Goal: Information Seeking & Learning: Find specific page/section

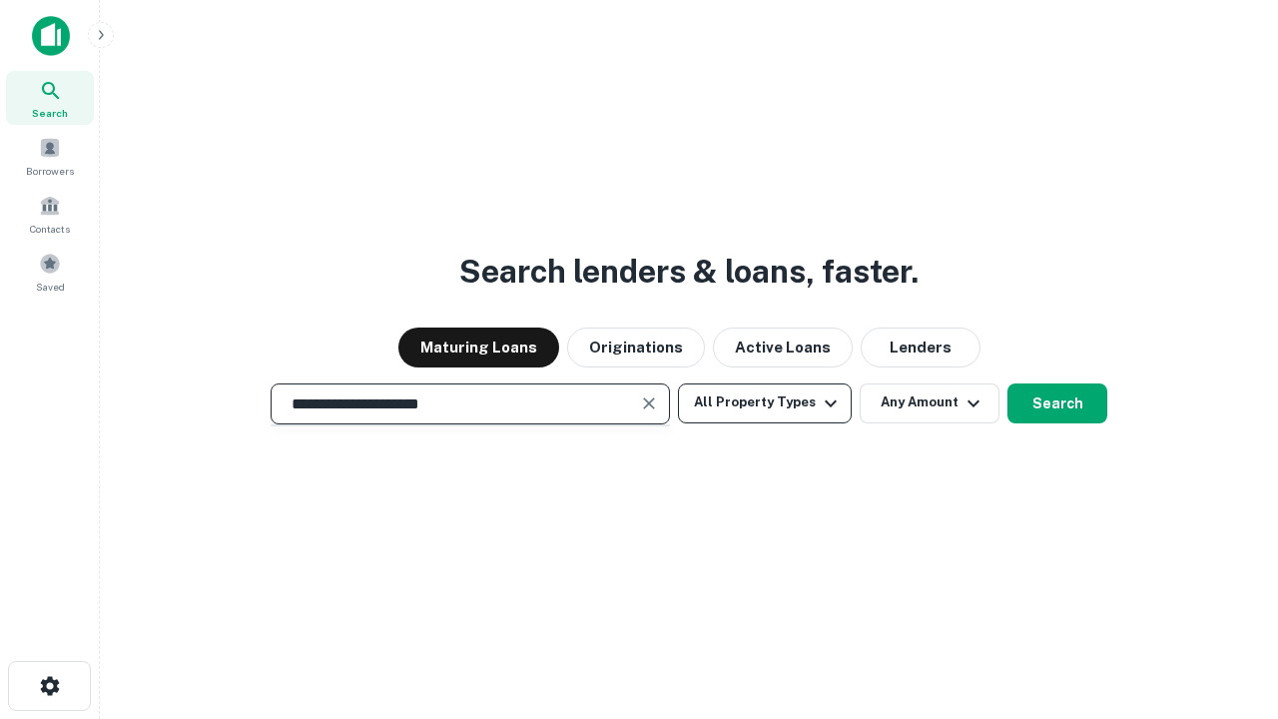
type input "**********"
click at [765, 402] on button "All Property Types" at bounding box center [765, 404] width 174 height 40
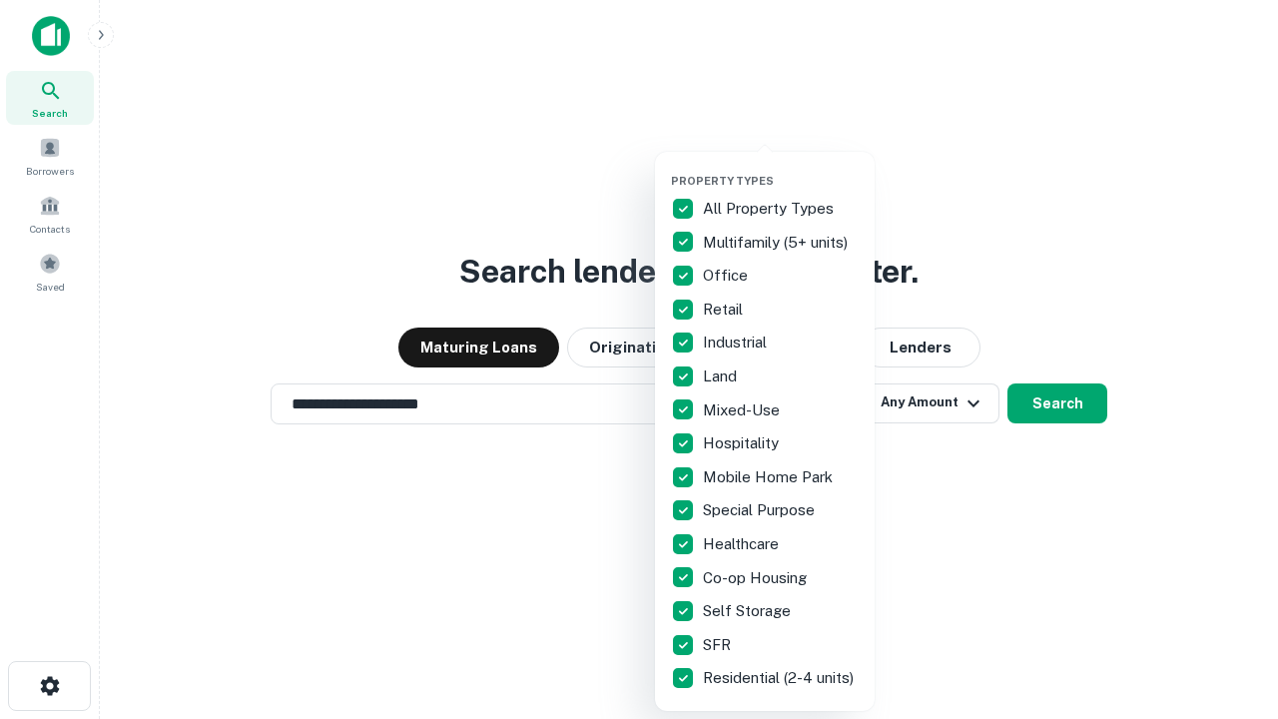
click at [781, 168] on button "button" at bounding box center [781, 168] width 220 height 1
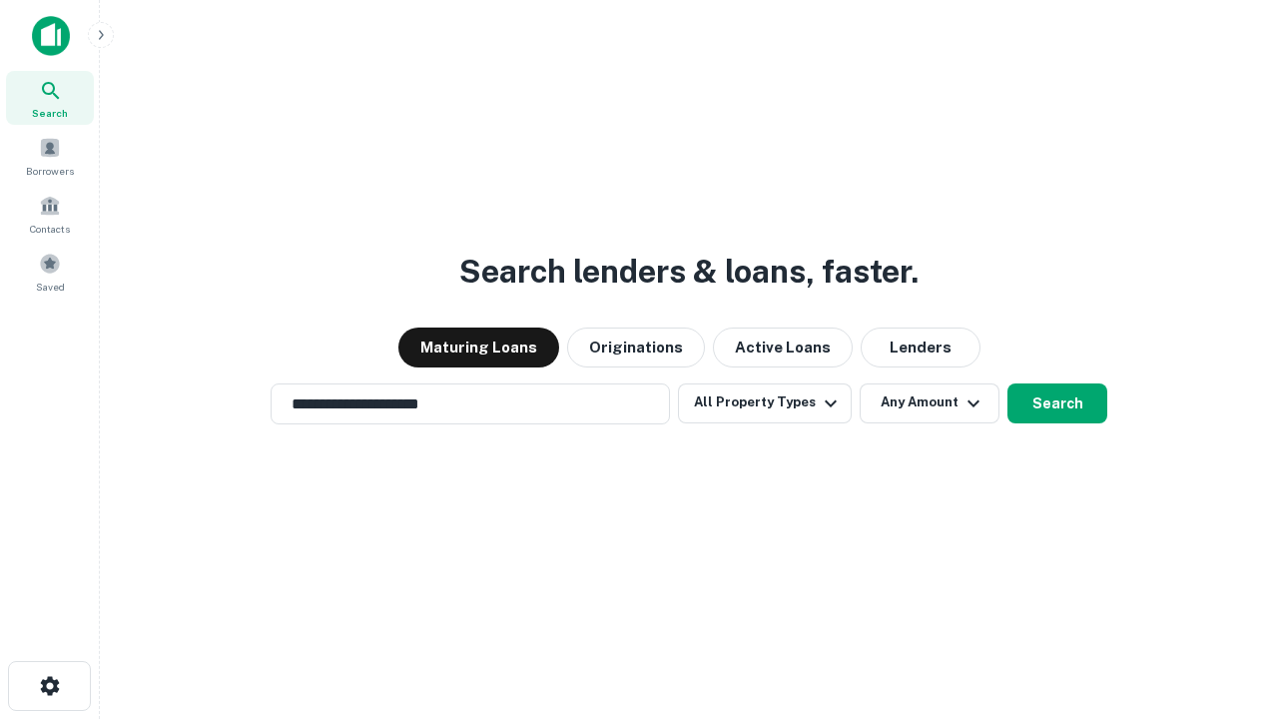
scroll to position [31, 0]
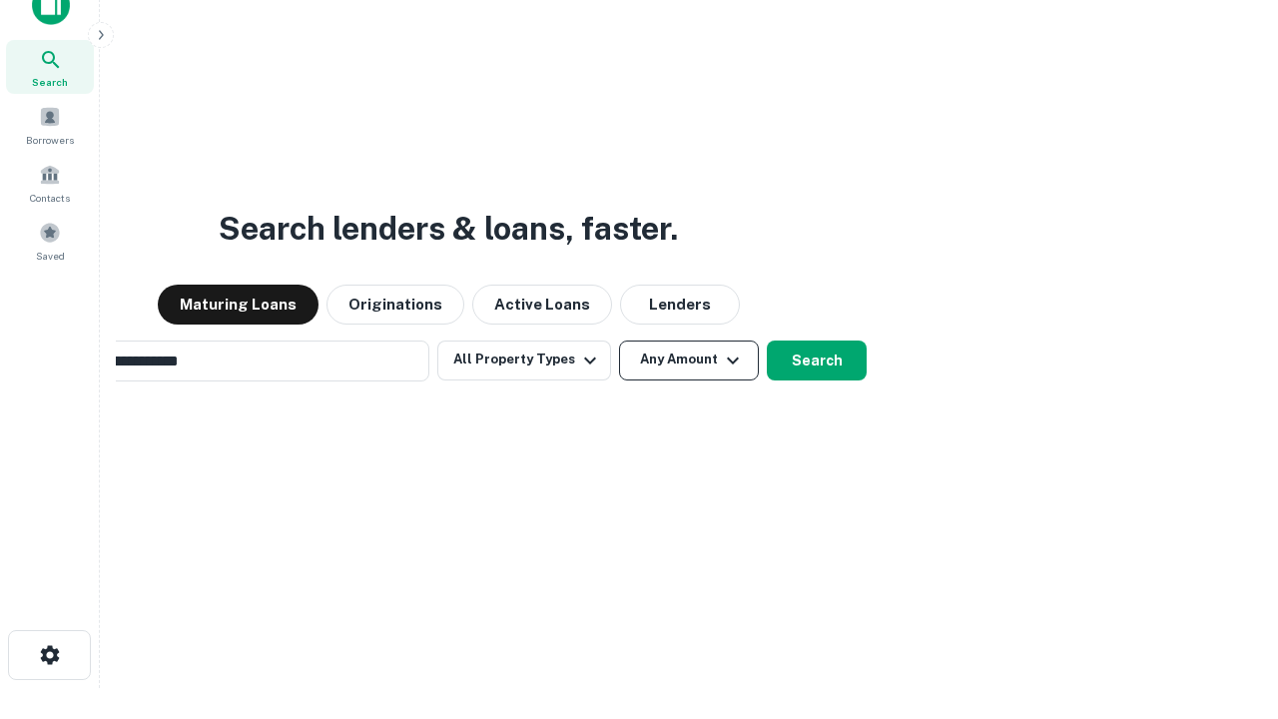
click at [619, 341] on button "Any Amount" at bounding box center [689, 361] width 140 height 40
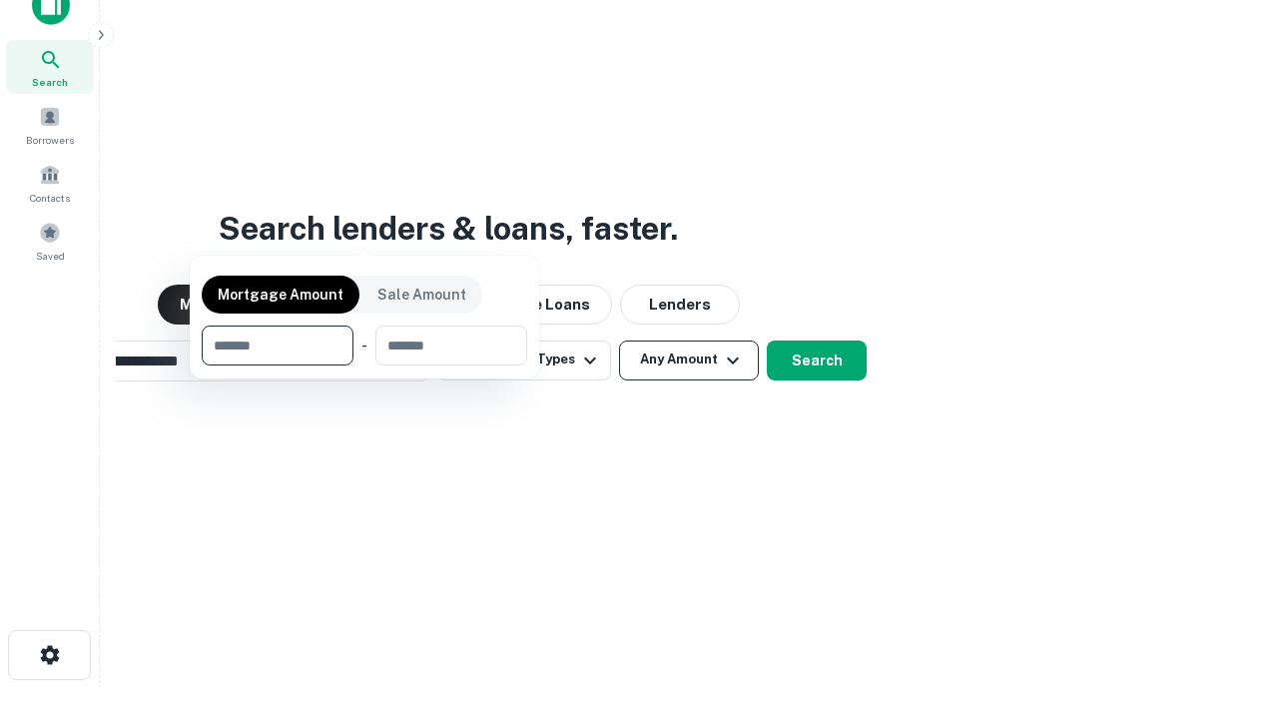
scroll to position [32, 0]
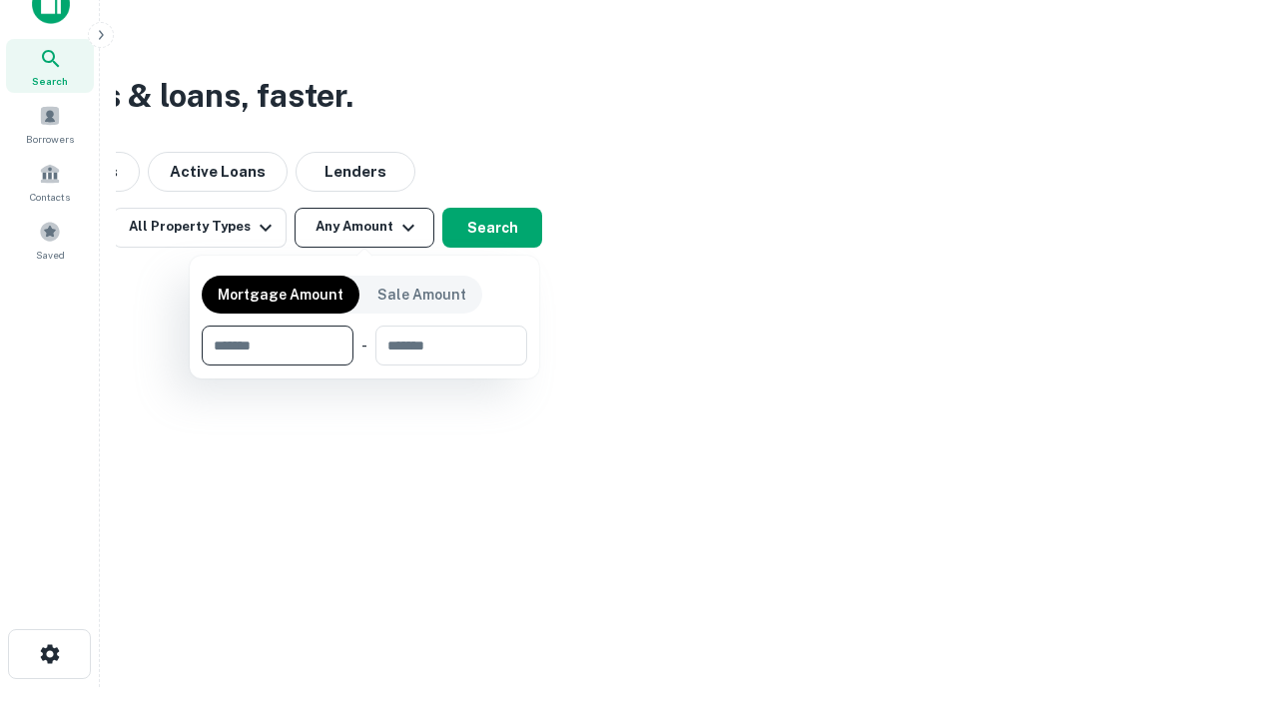
type input "*******"
click at [365, 366] on button "button" at bounding box center [365, 366] width 326 height 1
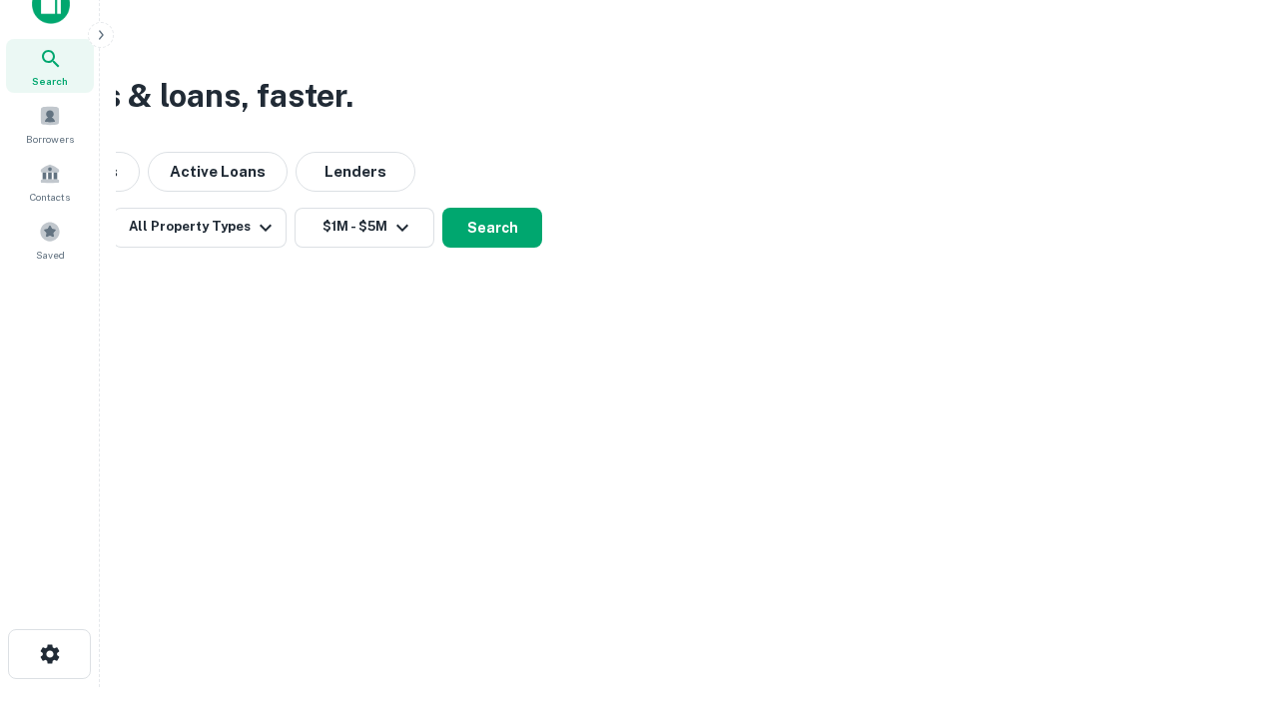
scroll to position [31, 0]
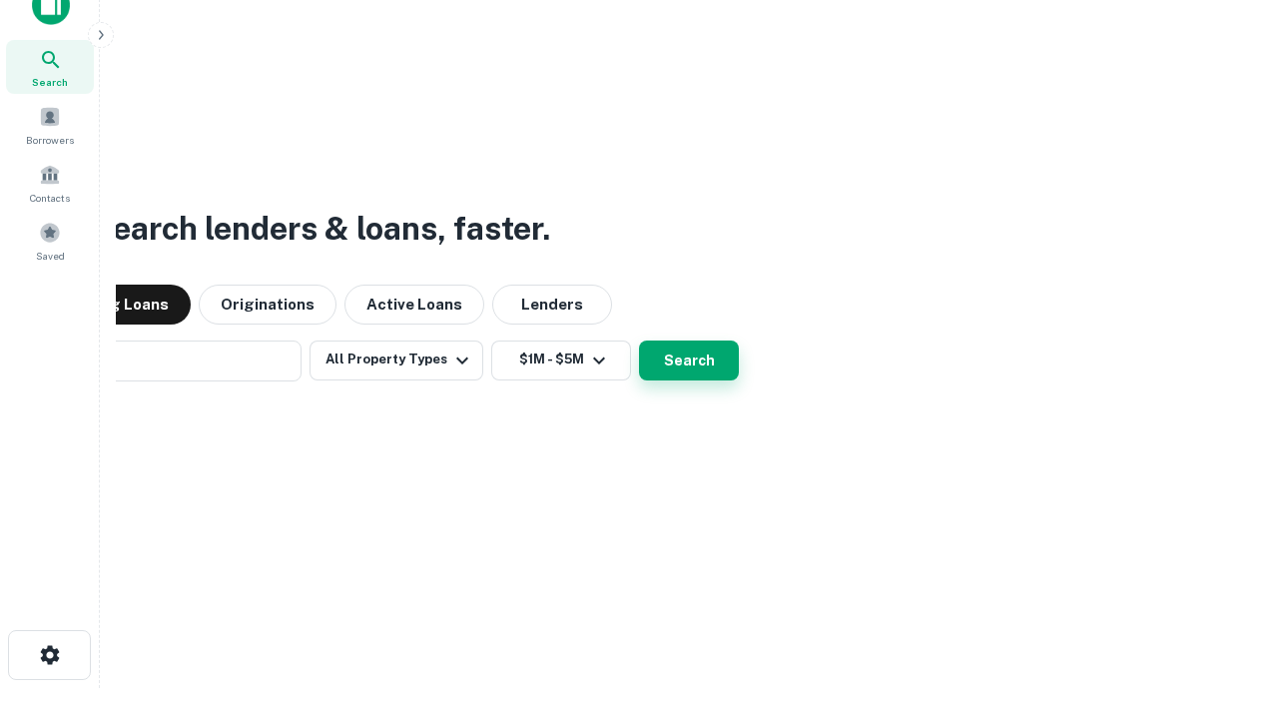
click at [639, 341] on button "Search" at bounding box center [689, 361] width 100 height 40
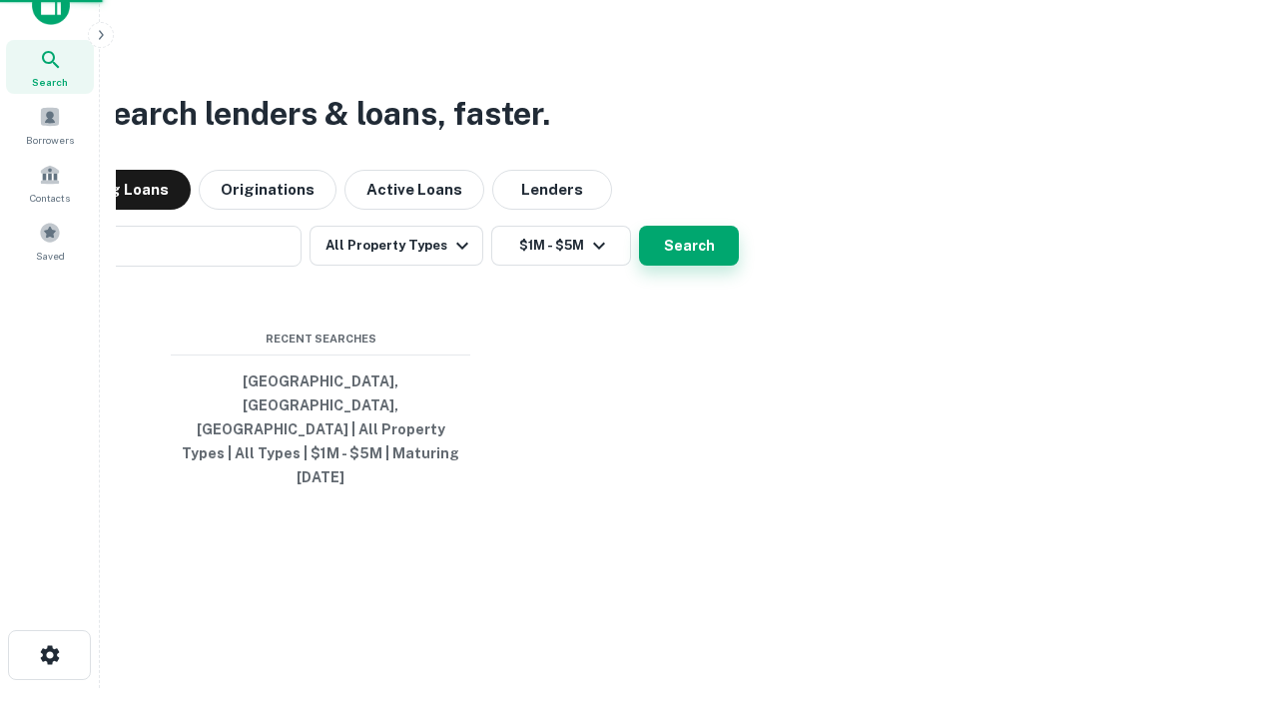
scroll to position [32, 0]
